Goal: Information Seeking & Learning: Find specific fact

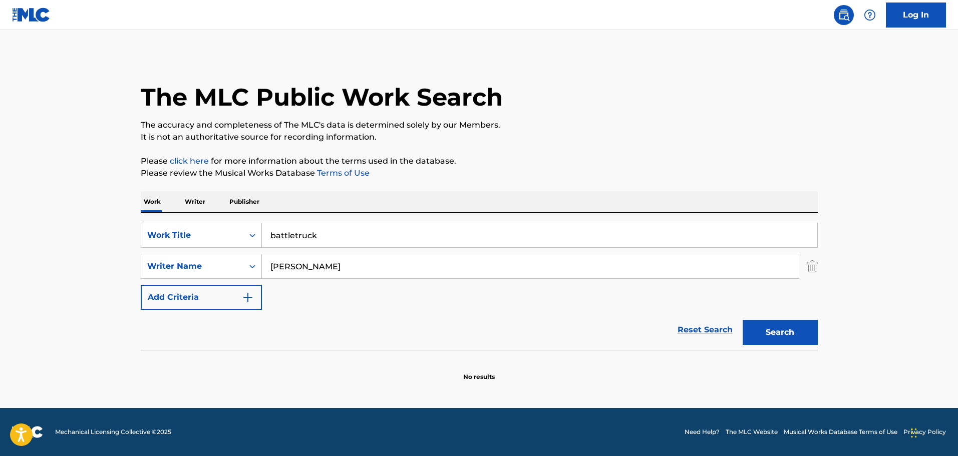
click at [287, 272] on input "Kevin Peek" at bounding box center [530, 266] width 537 height 24
type input "Kevin Peek"
click at [802, 336] on button "Search" at bounding box center [780, 332] width 75 height 25
click at [286, 233] on input "battletruck" at bounding box center [540, 235] width 556 height 24
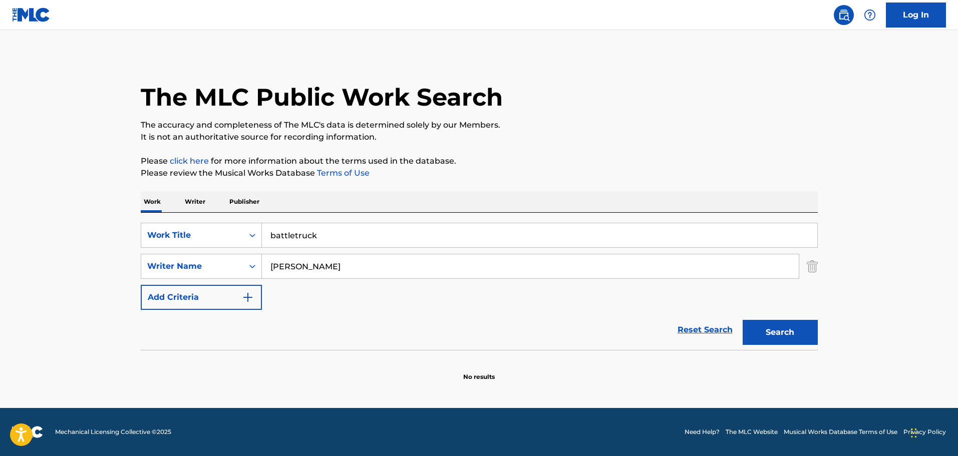
paste input "Peaceful Village"
type input "Peaceful Village"
click at [773, 338] on button "Search" at bounding box center [780, 332] width 75 height 25
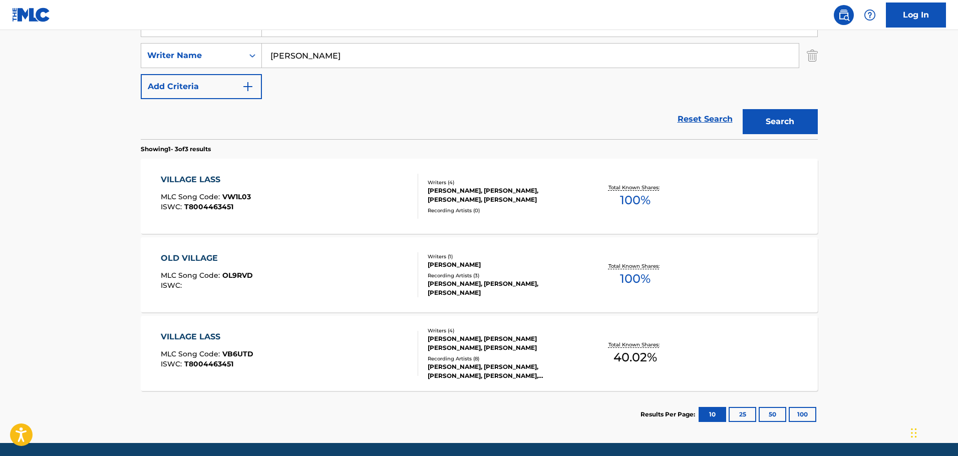
scroll to position [246, 0]
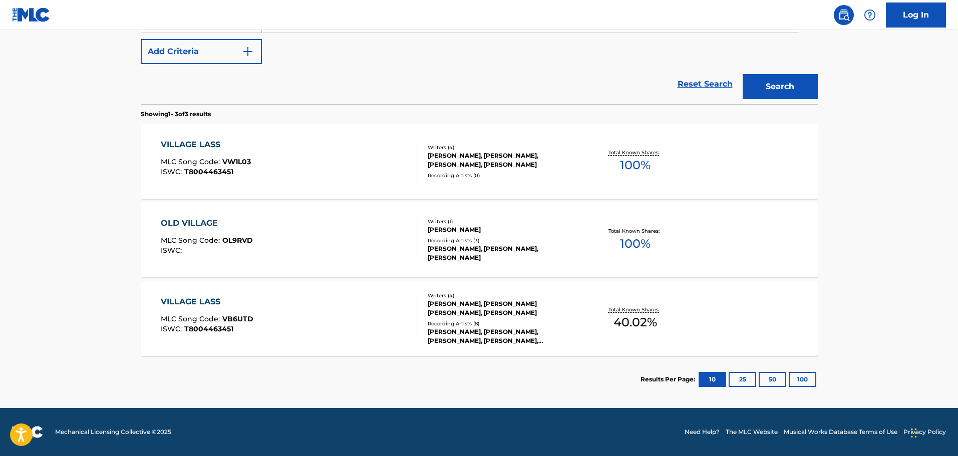
click at [171, 145] on div "VILLAGE LASS" at bounding box center [206, 145] width 90 height 12
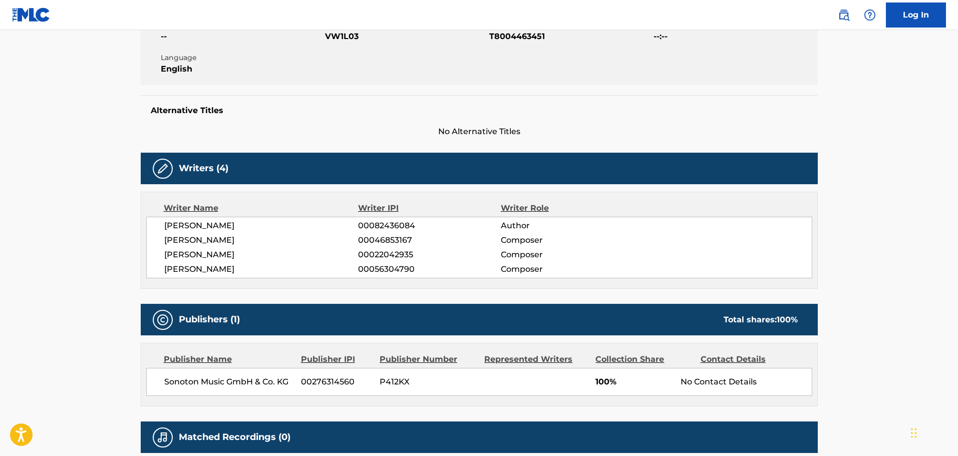
scroll to position [200, 0]
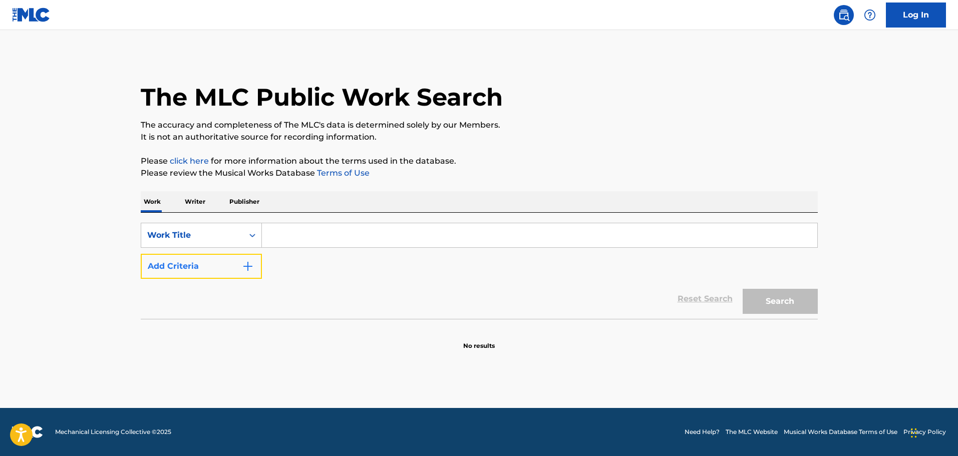
click at [242, 269] on img "Search Form" at bounding box center [248, 267] width 12 height 12
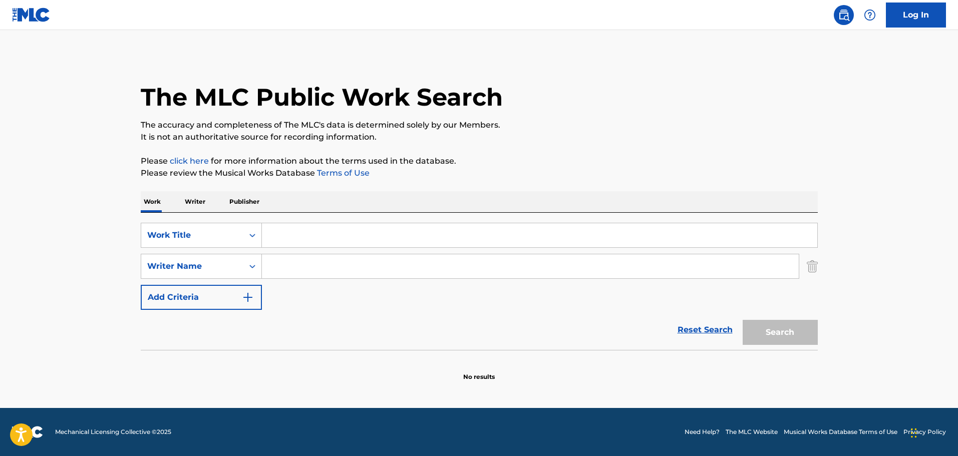
click at [307, 271] on input "Search Form" at bounding box center [530, 266] width 537 height 24
paste input "[PERSON_NAME]"
type input "[PERSON_NAME]"
click at [323, 235] on input "Search Form" at bounding box center [540, 235] width 556 height 24
click at [743, 320] on button "Search" at bounding box center [780, 332] width 75 height 25
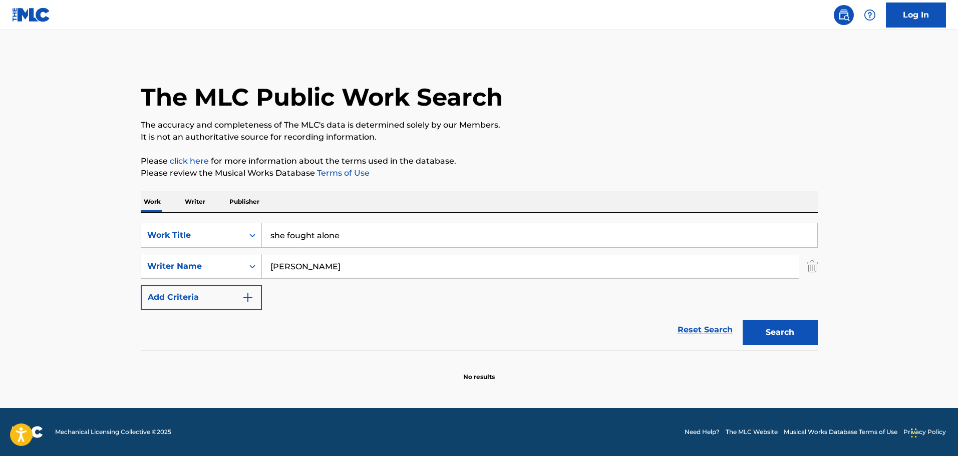
click at [324, 232] on input "she fought alone" at bounding box center [540, 235] width 556 height 24
paste input "She Fought A"
type input "She Fought Alone"
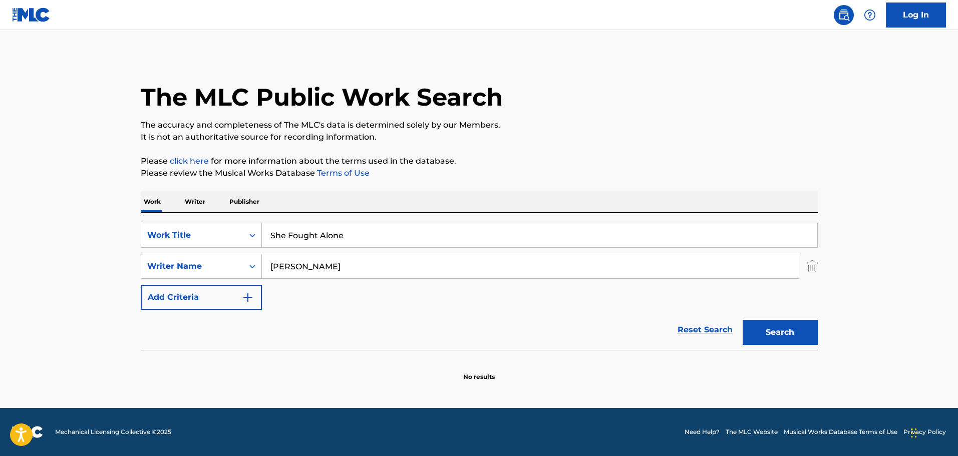
click at [554, 317] on div "Reset Search Search" at bounding box center [479, 330] width 677 height 40
click at [780, 330] on button "Search" at bounding box center [780, 332] width 75 height 25
click at [305, 267] on input "[PERSON_NAME]" at bounding box center [530, 266] width 537 height 24
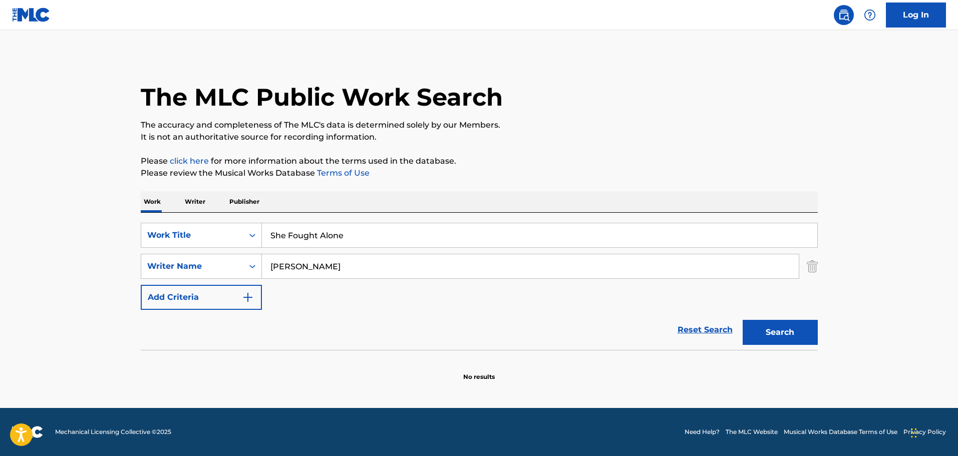
paste input "Pray for Rain"
type input "Pray for Rain"
click at [770, 340] on button "Search" at bounding box center [780, 332] width 75 height 25
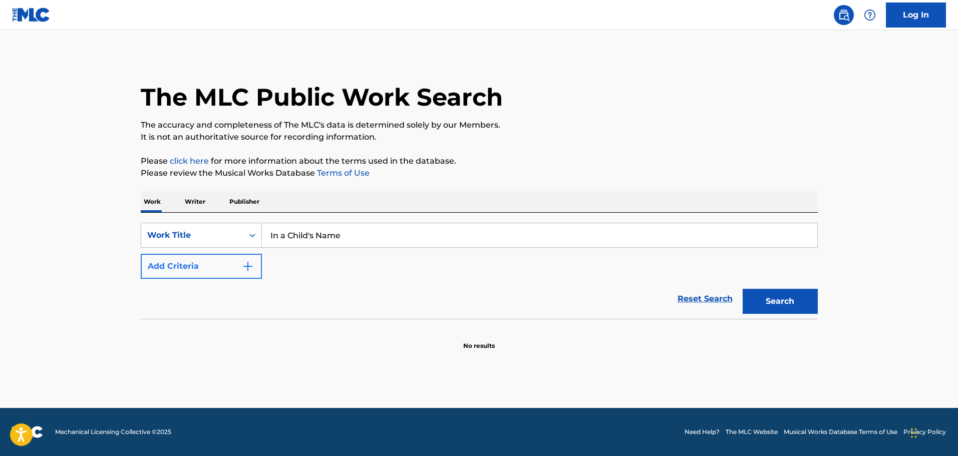
type input "In a Child's Name"
click at [258, 263] on button "Add Criteria" at bounding box center [201, 266] width 121 height 25
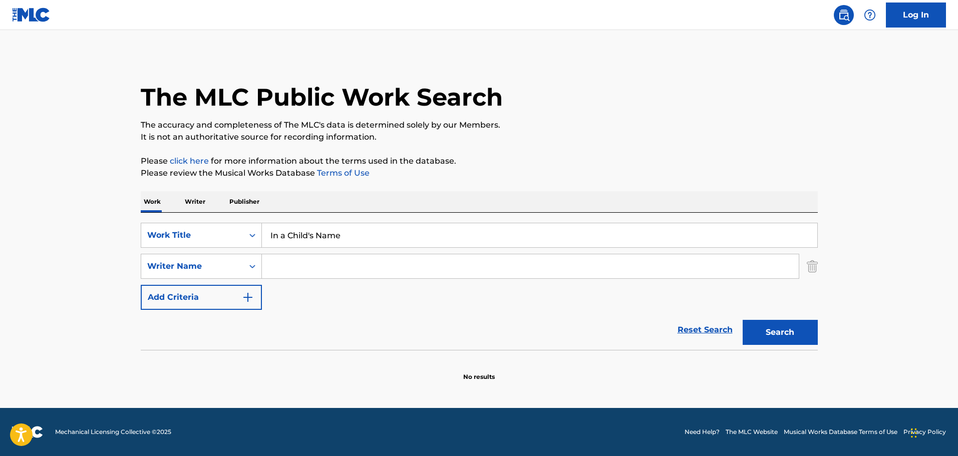
click at [274, 273] on input "Search Form" at bounding box center [530, 266] width 537 height 24
paste input "Richard Stone"
type input "Richard Stone"
click at [780, 337] on button "Search" at bounding box center [780, 332] width 75 height 25
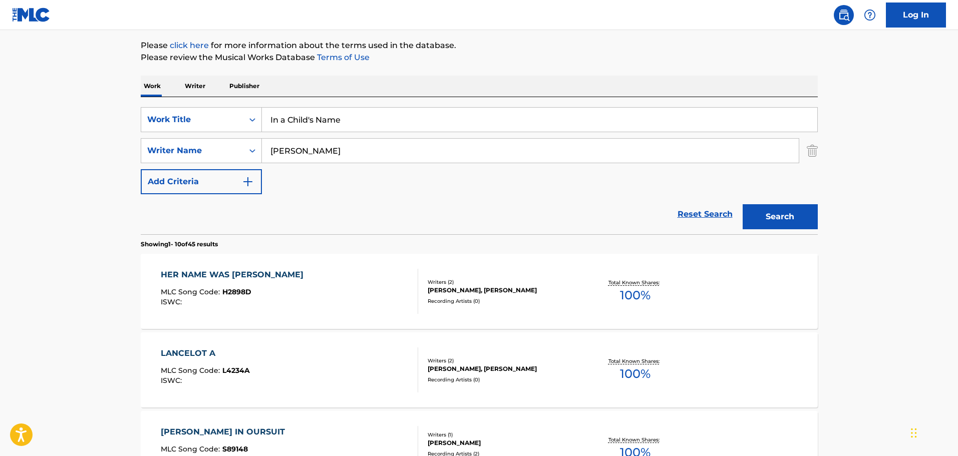
scroll to position [200, 0]
